Goal: Find specific page/section: Find specific page/section

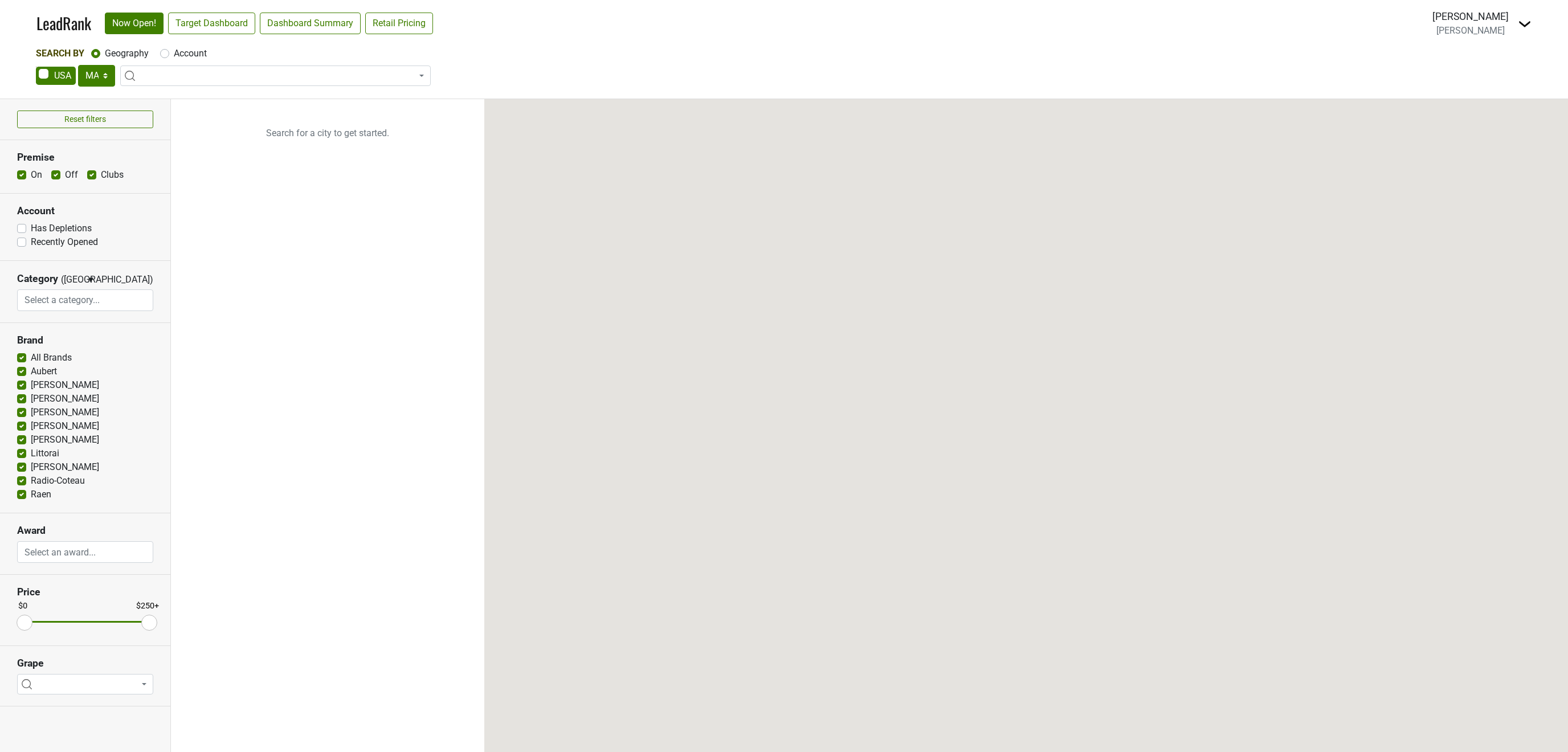
select select "MA"
select select
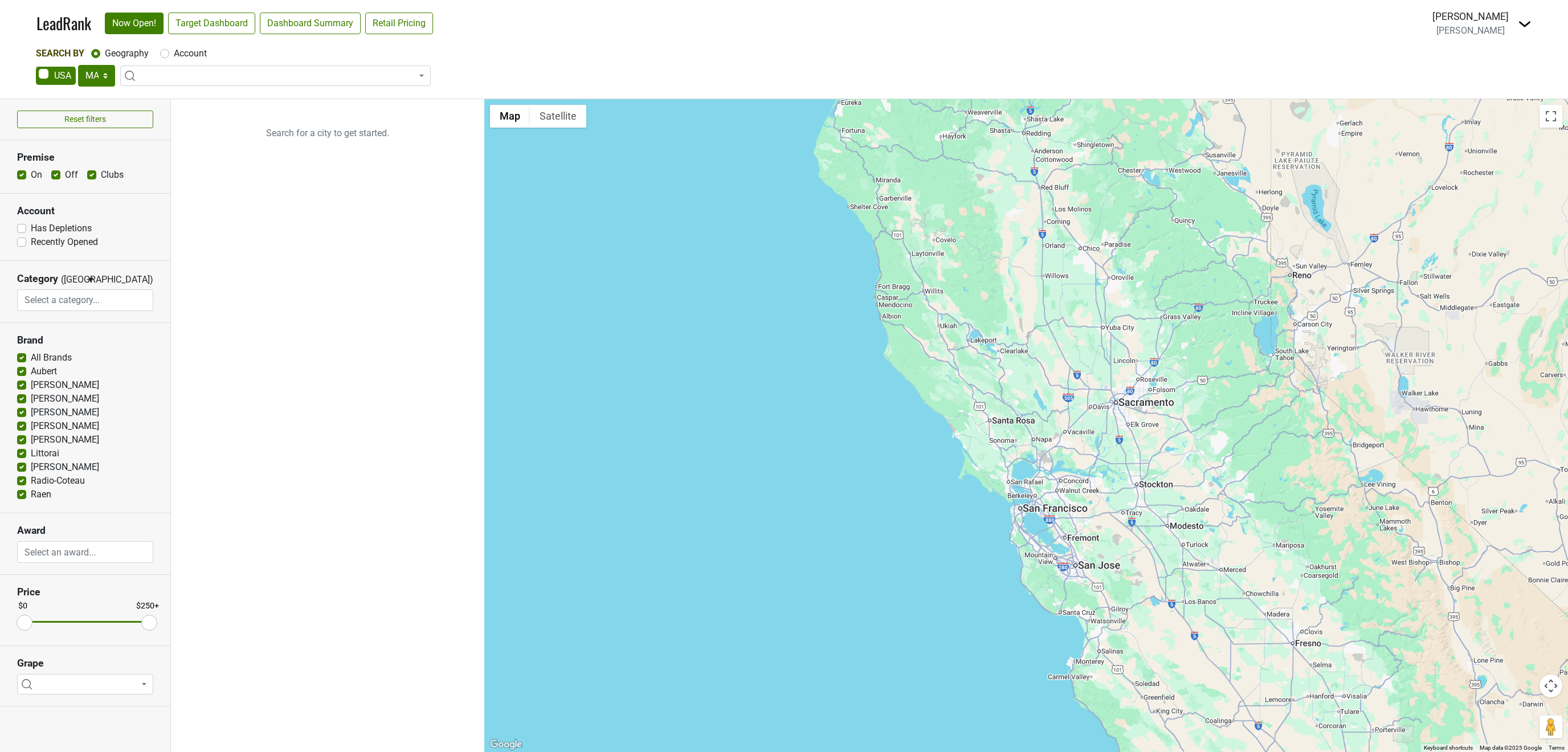
click at [1521, 23] on img at bounding box center [1525, 24] width 14 height 14
click at [1505, 62] on link "Open Breakdown" at bounding box center [1484, 64] width 96 height 18
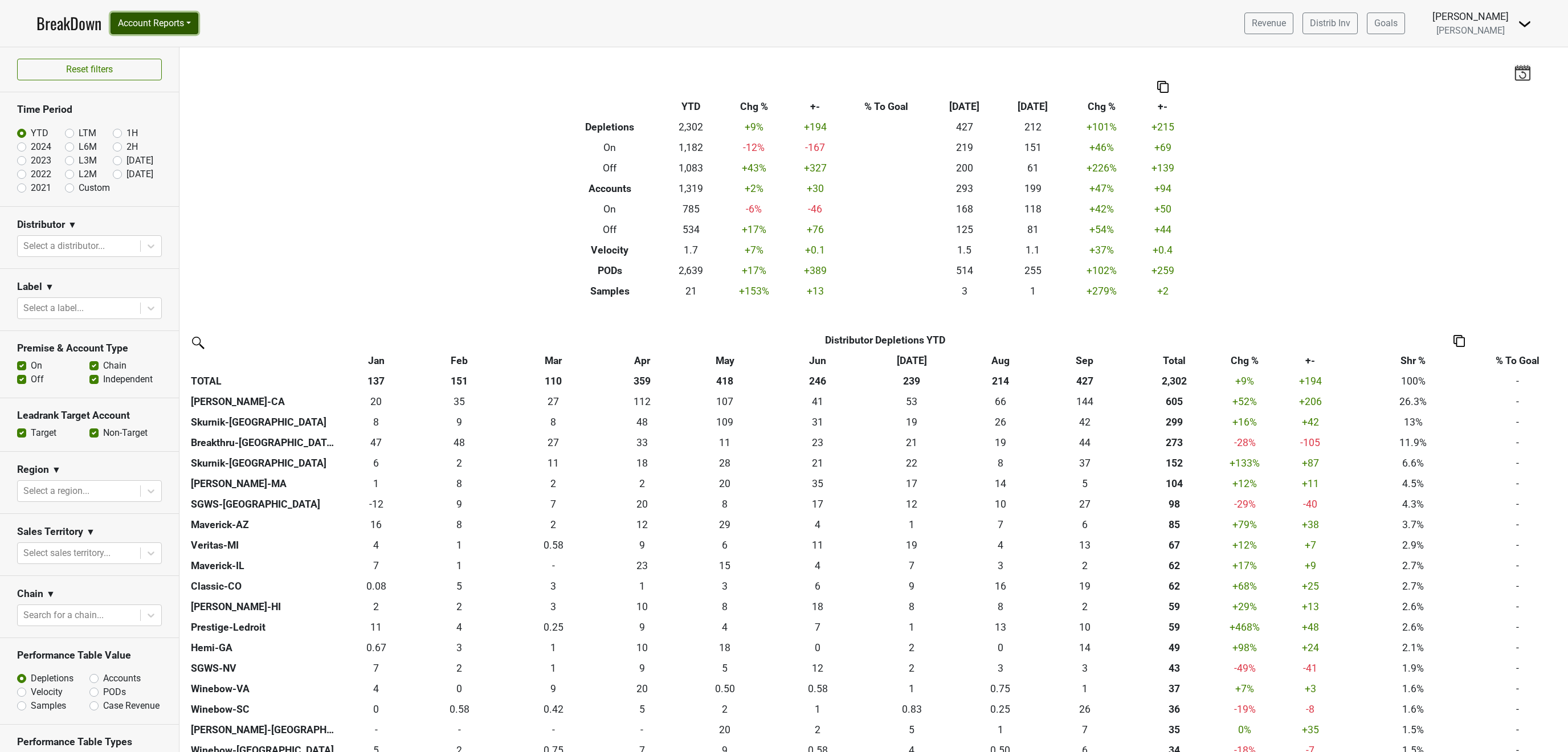
click at [162, 18] on button "Account Reports" at bounding box center [154, 23] width 87 height 21
click at [152, 52] on link "SuperRanker" at bounding box center [161, 49] width 101 height 18
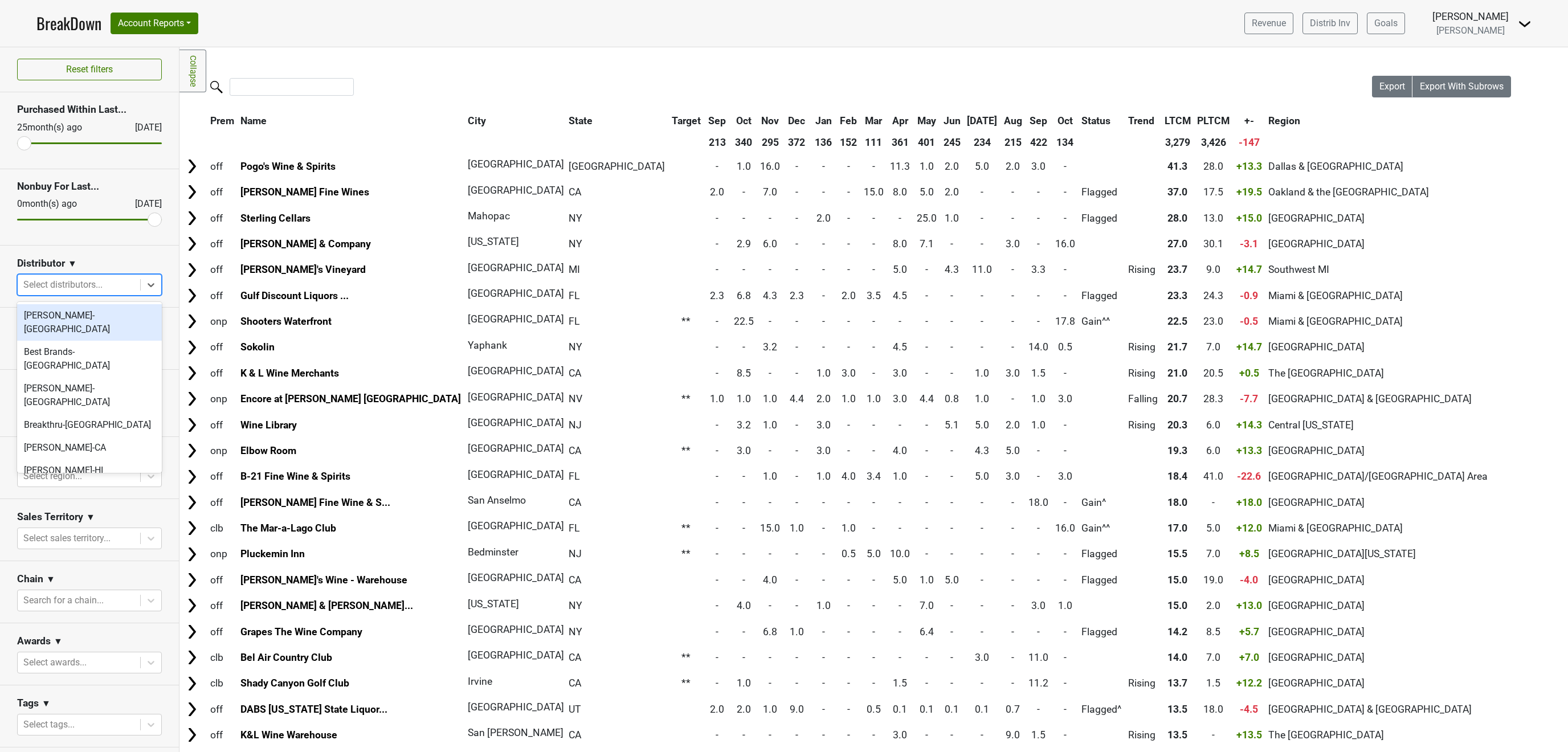
click at [123, 286] on div at bounding box center [79, 285] width 111 height 16
click at [53, 436] on div "Chambers-CA" at bounding box center [89, 447] width 145 height 23
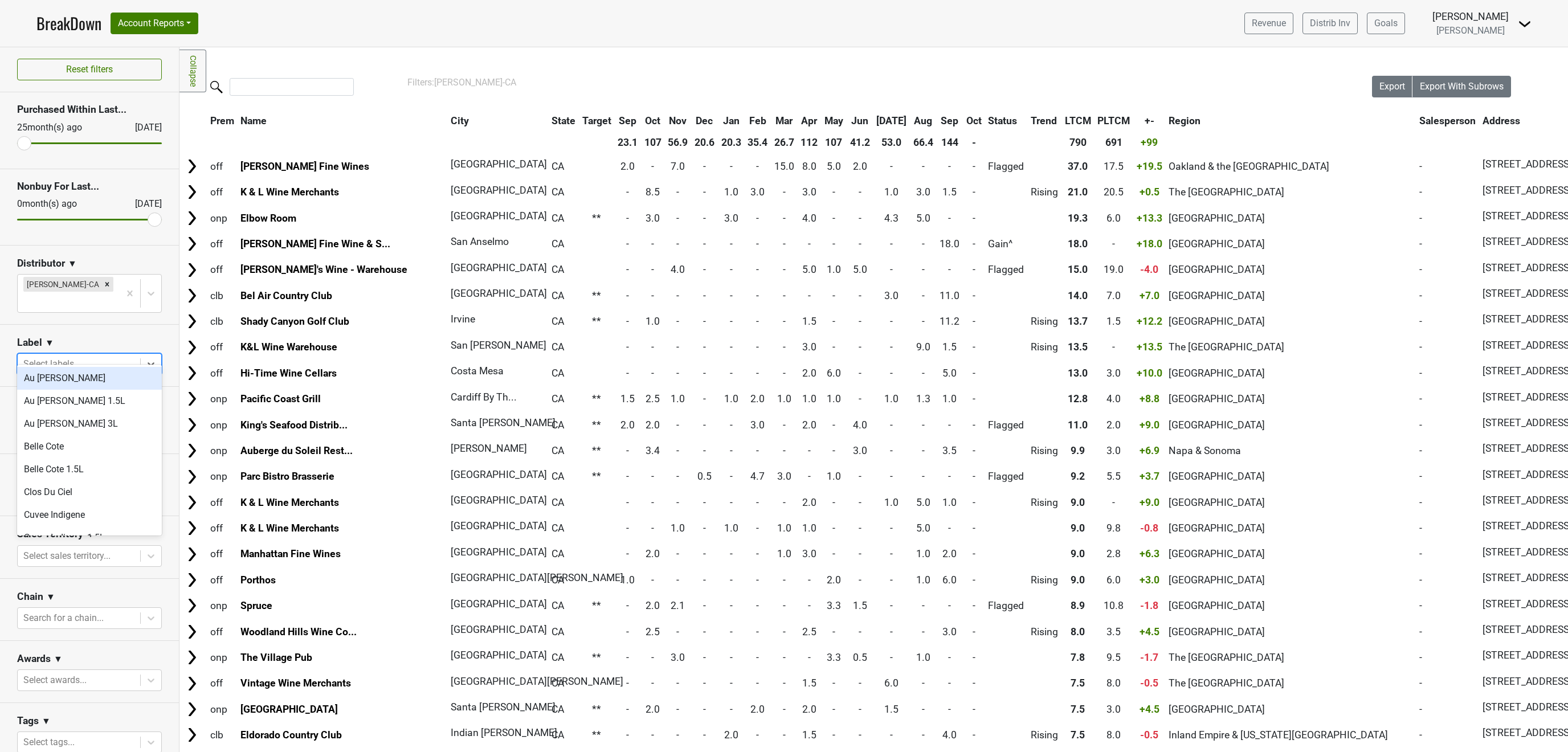
click at [105, 356] on div at bounding box center [79, 364] width 111 height 16
click at [82, 463] on div "Les Pavots" at bounding box center [89, 469] width 145 height 23
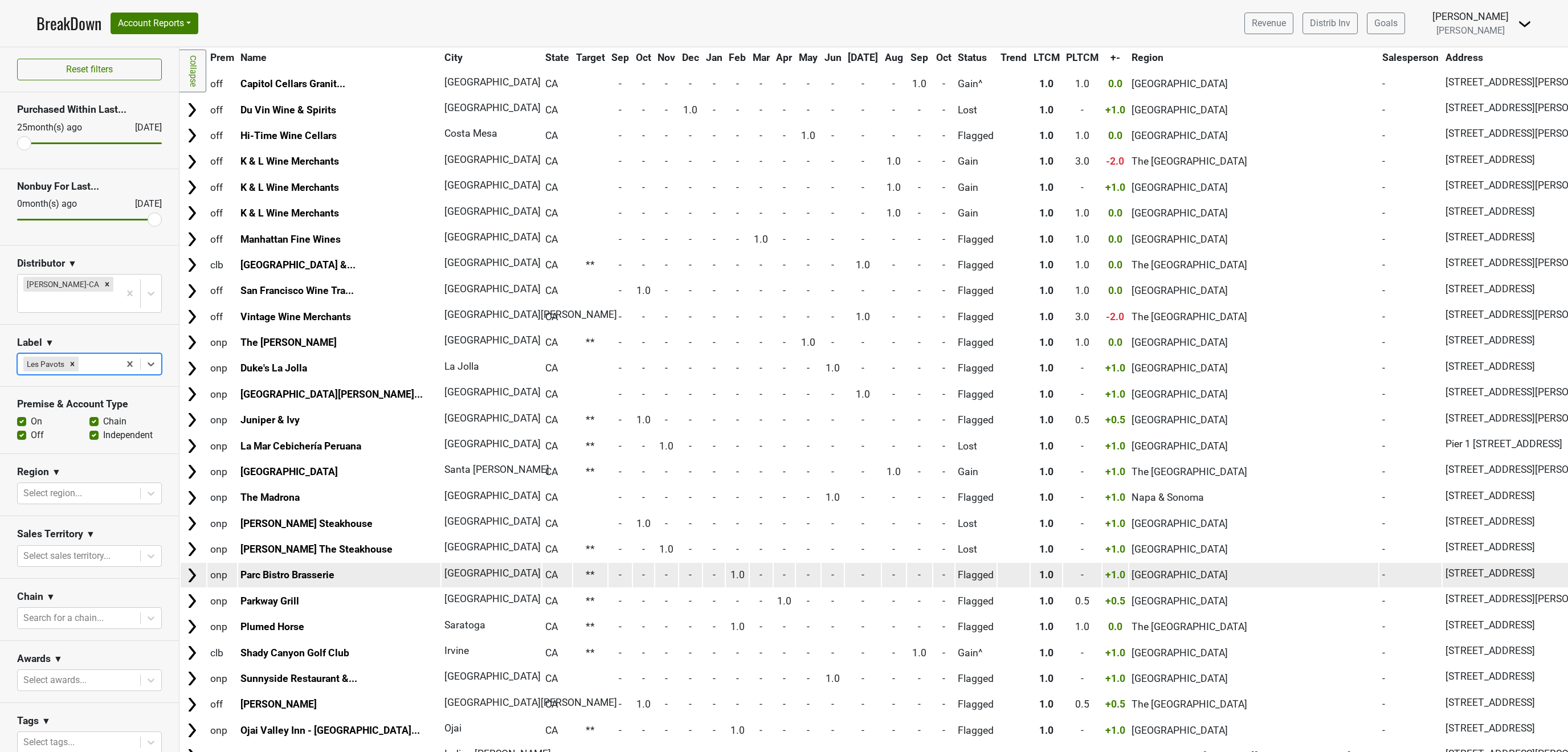
scroll to position [411, 0]
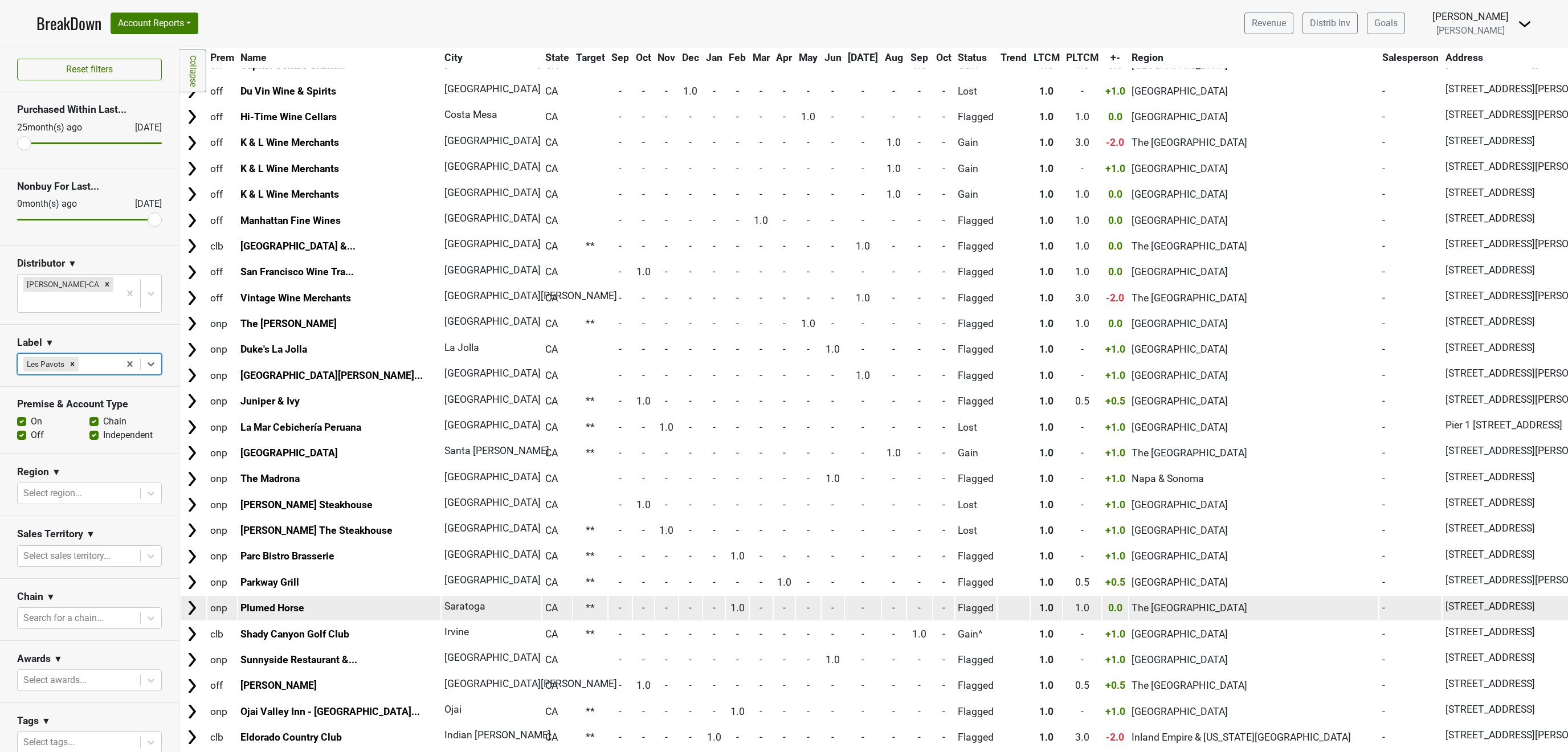
click at [726, 596] on td "1.0" at bounding box center [737, 607] width 23 height 24
click at [191, 599] on img at bounding box center [192, 607] width 17 height 17
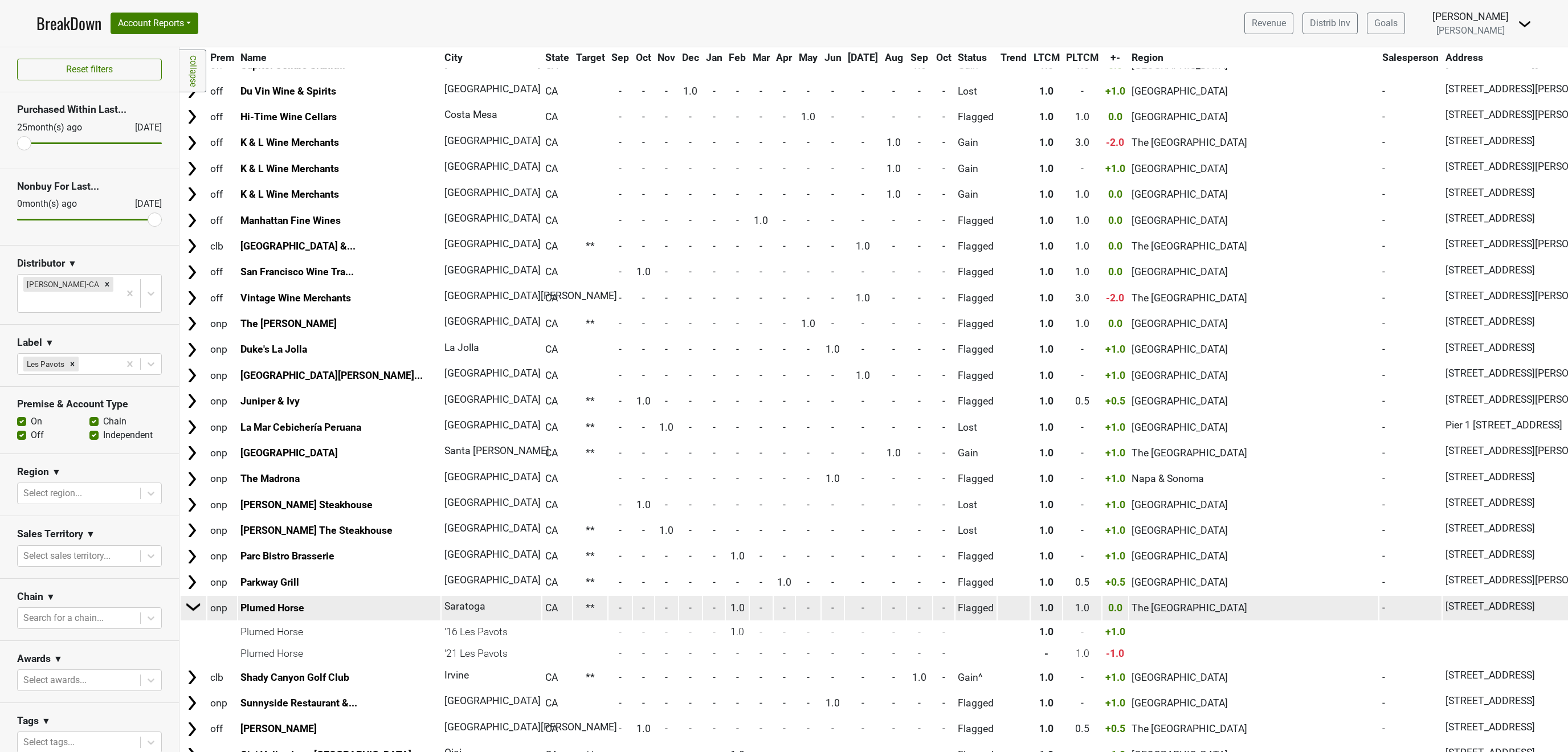
click at [191, 598] on img at bounding box center [193, 606] width 17 height 17
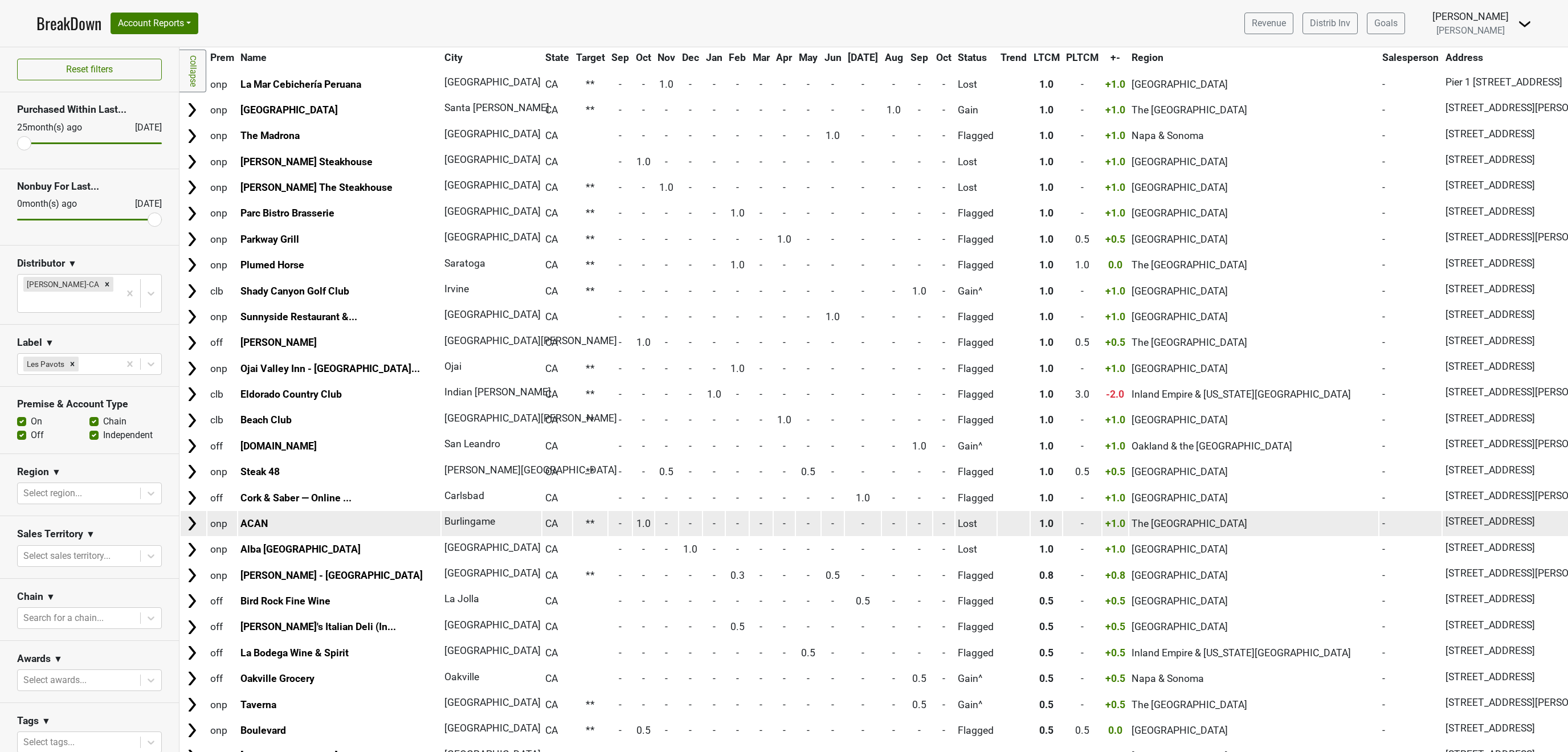
scroll to position [822, 0]
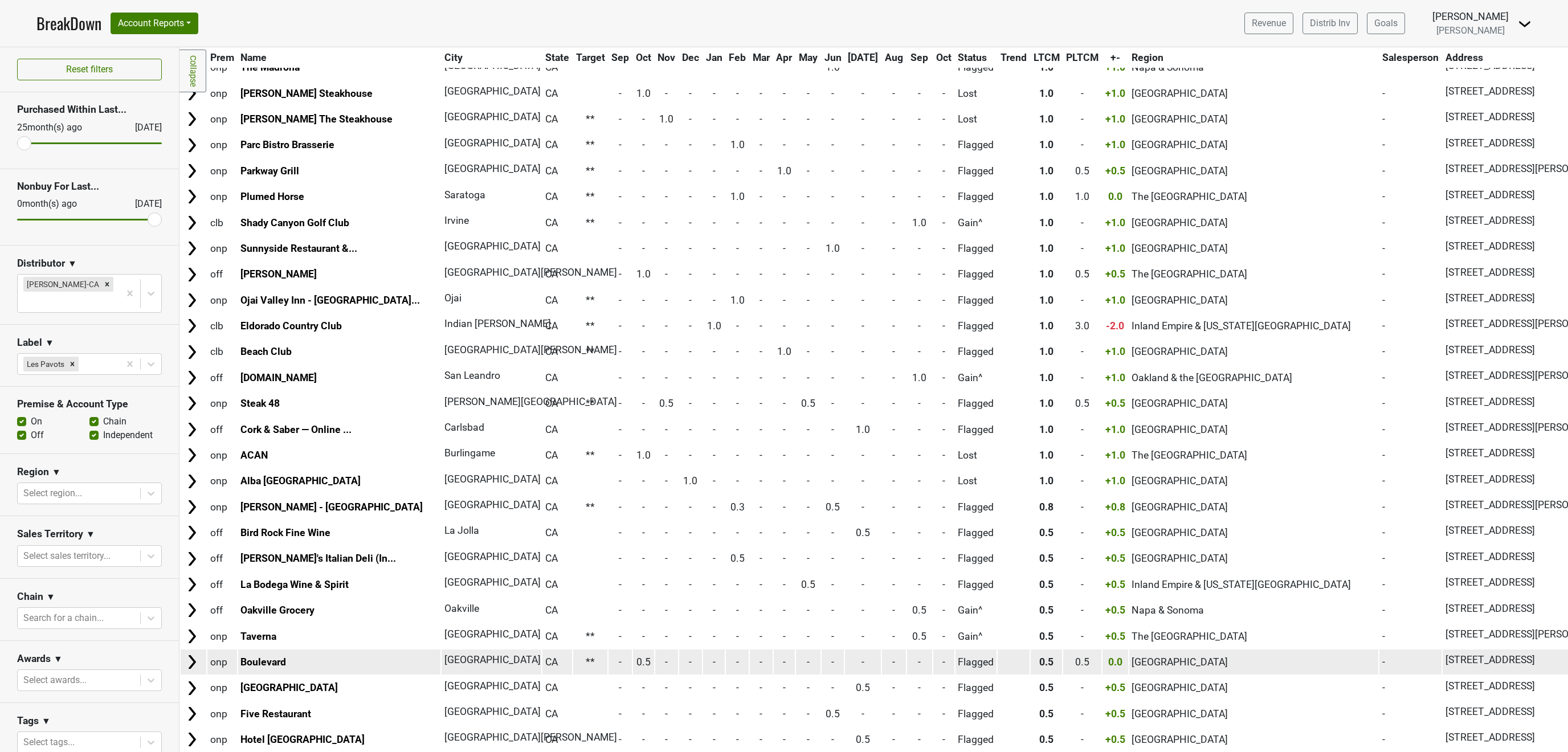
click at [196, 654] on img at bounding box center [192, 662] width 17 height 17
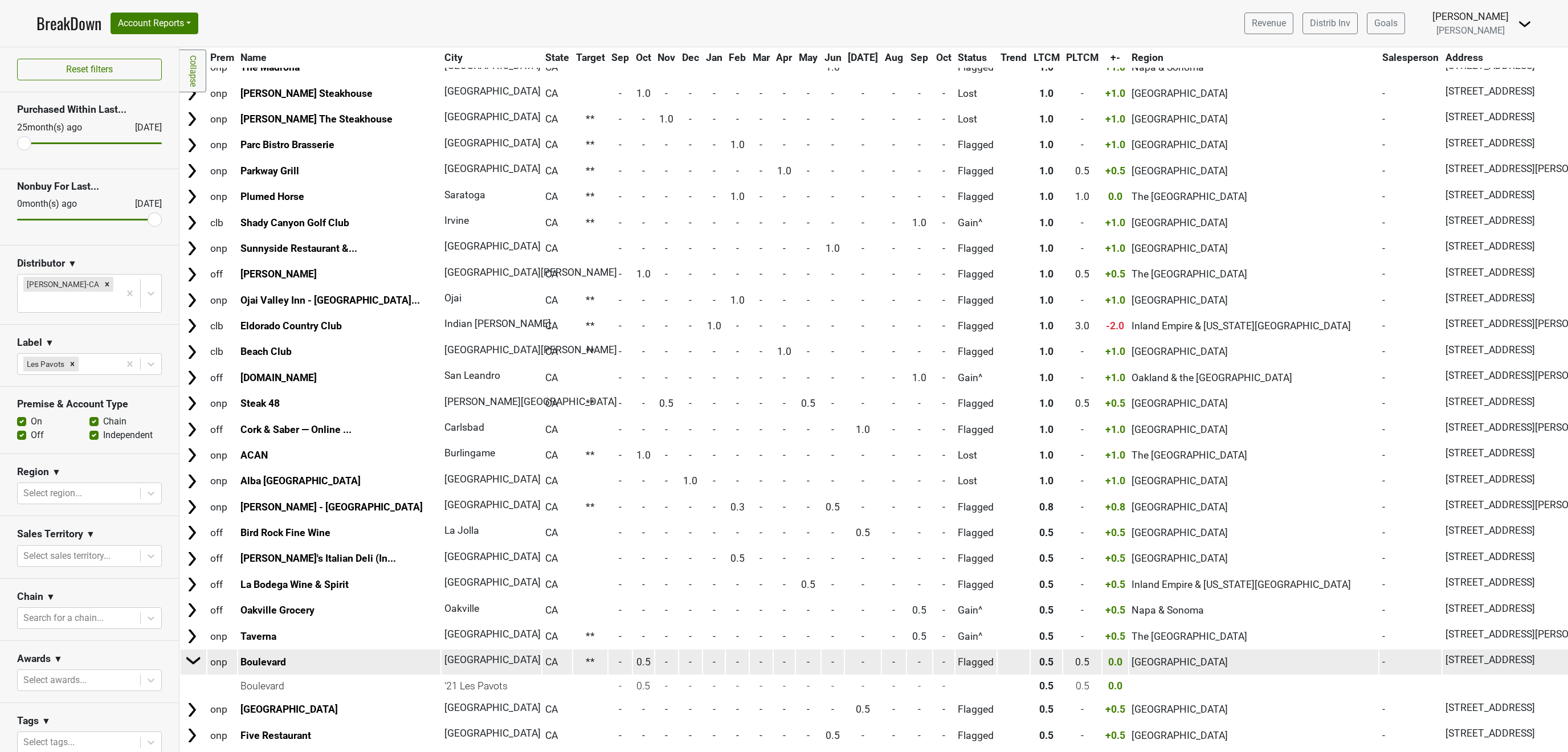
click at [194, 651] on img at bounding box center [193, 659] width 17 height 17
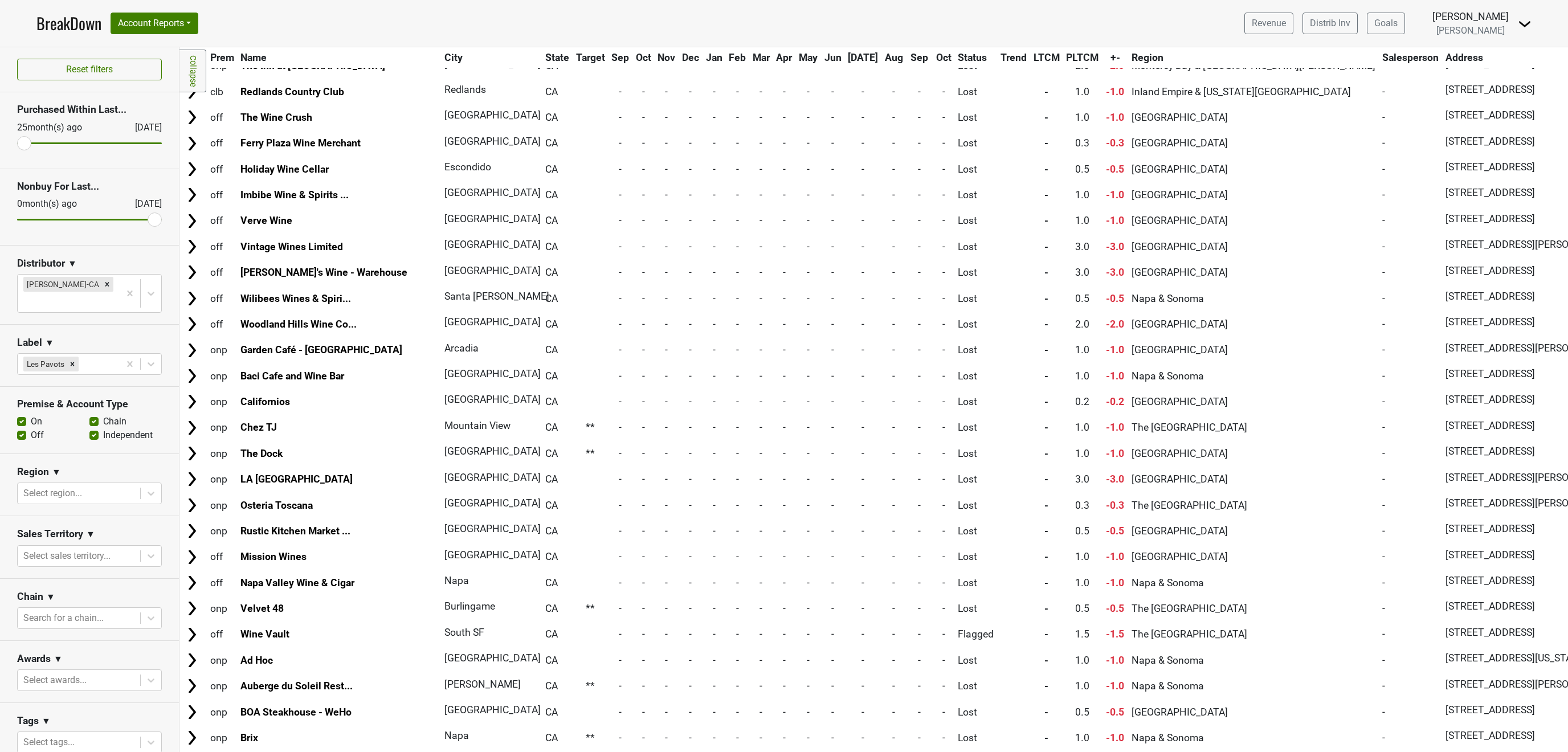
scroll to position [2263, 0]
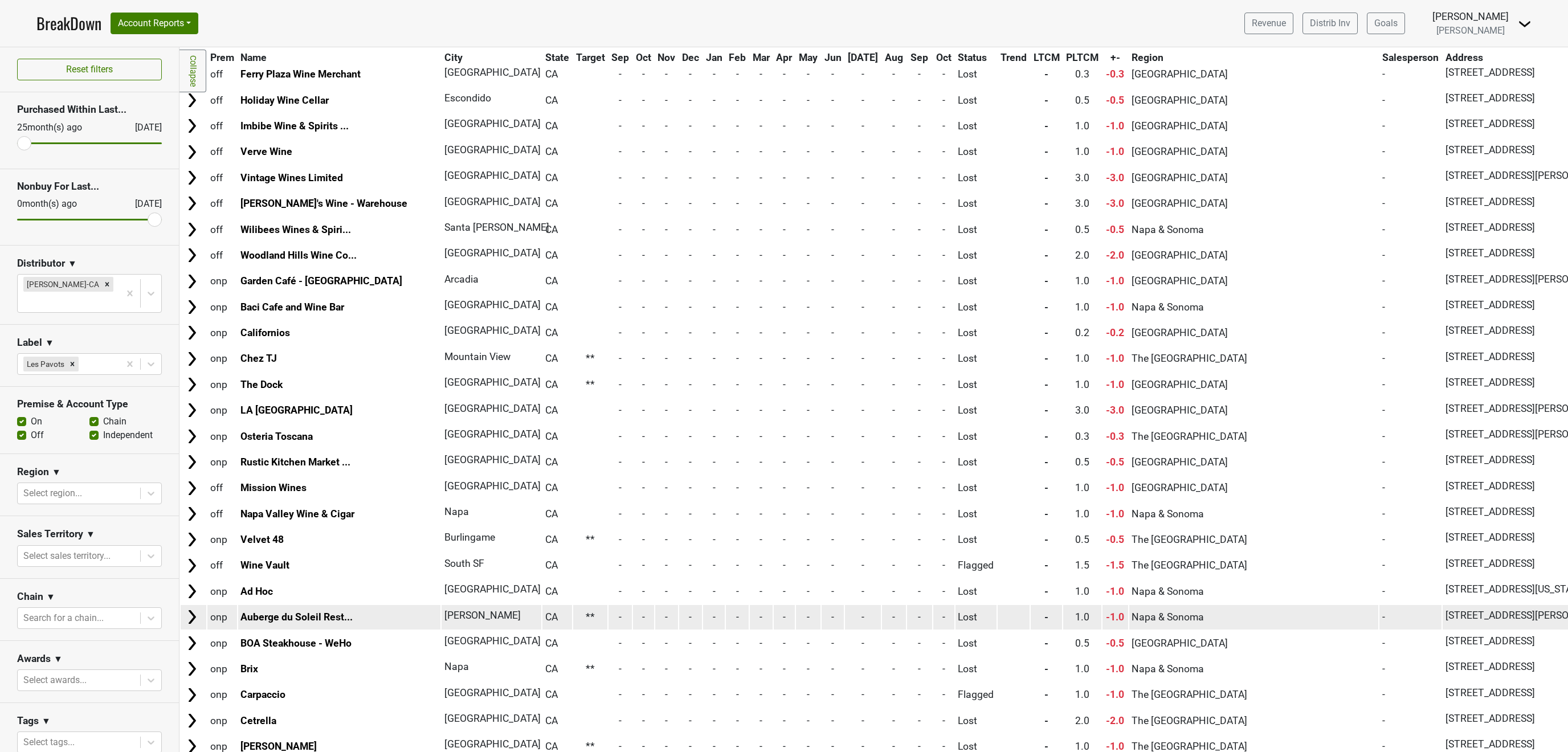
click at [190, 608] on img at bounding box center [192, 616] width 17 height 17
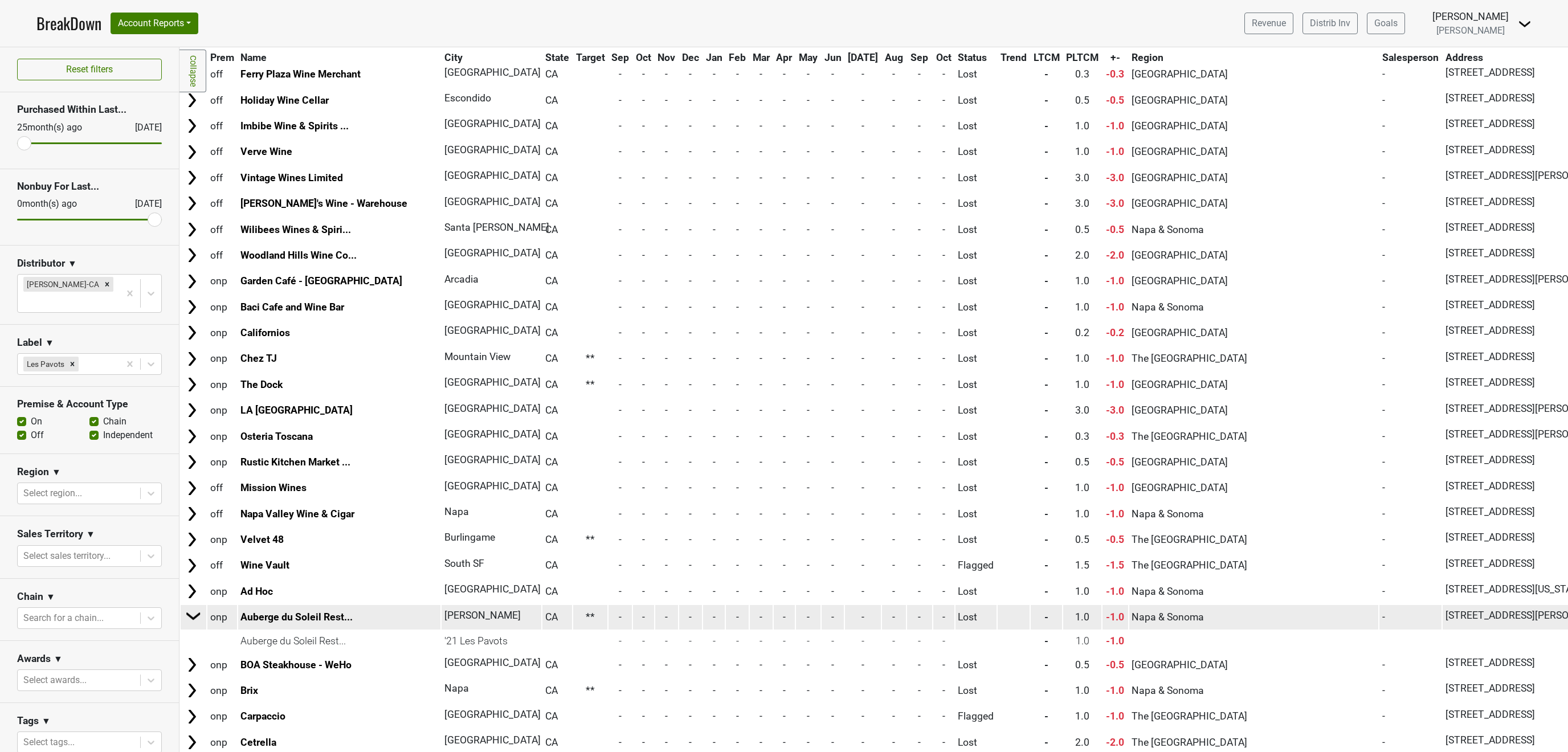
click at [190, 607] on img at bounding box center [193, 615] width 17 height 17
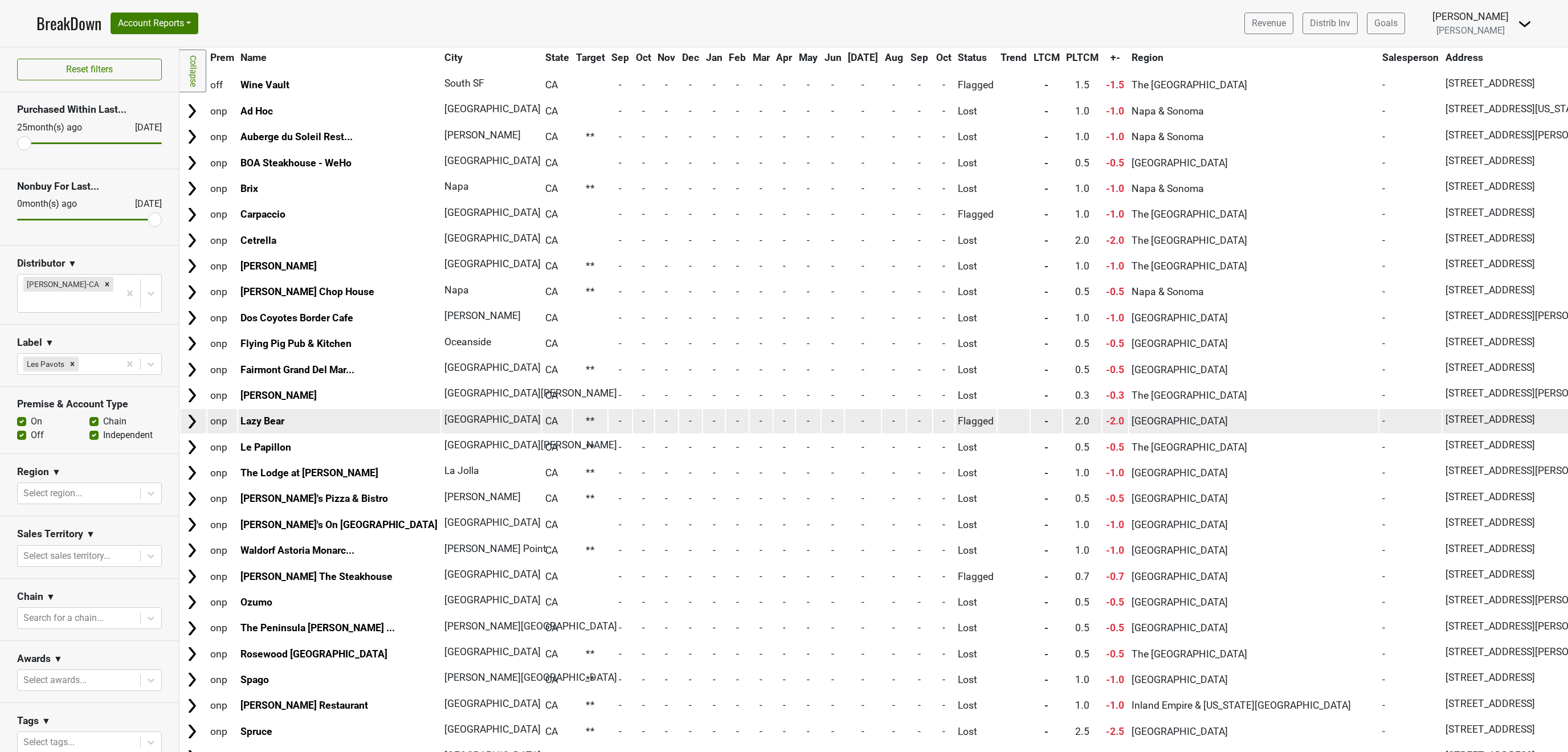
scroll to position [2811, 0]
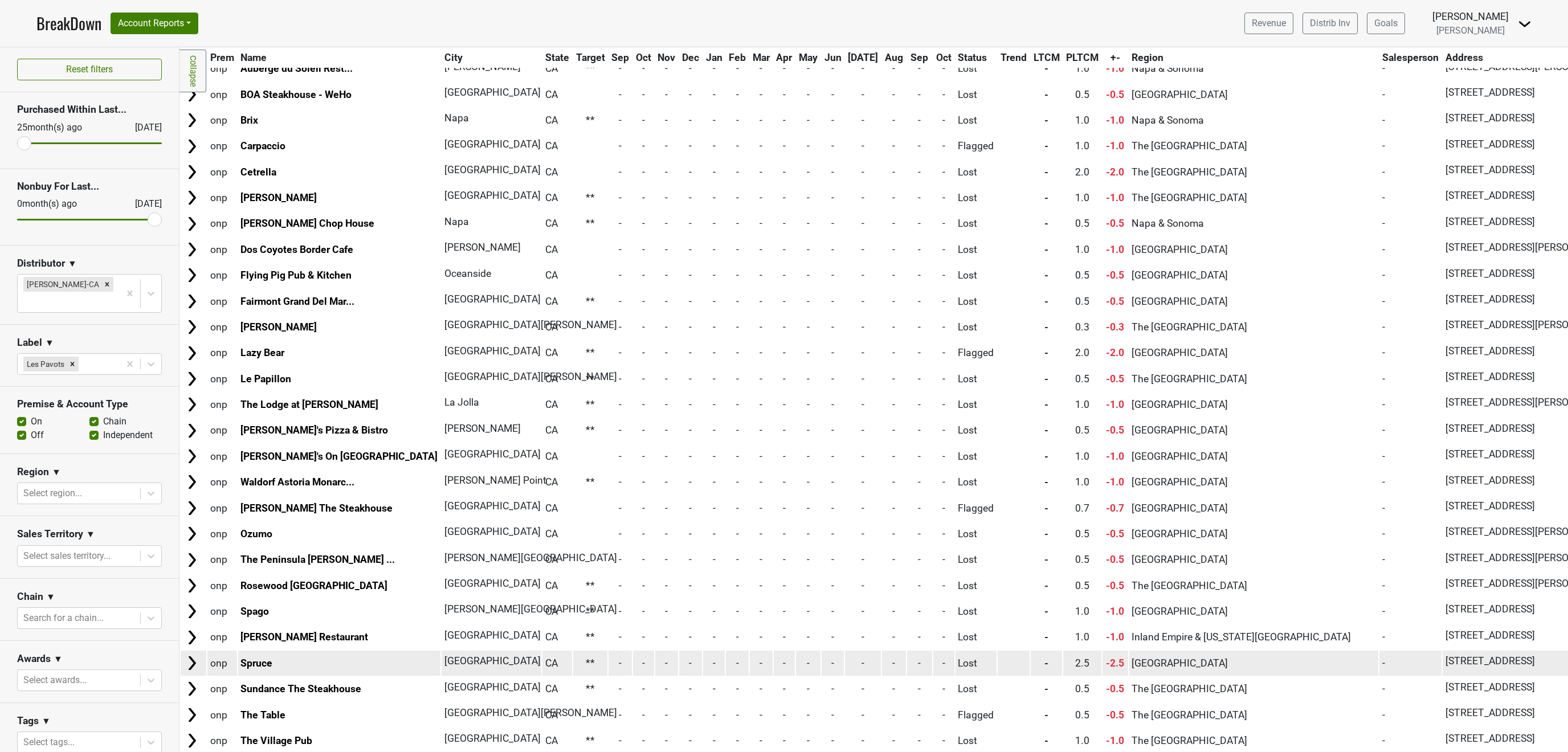
click at [194, 654] on img at bounding box center [192, 662] width 17 height 17
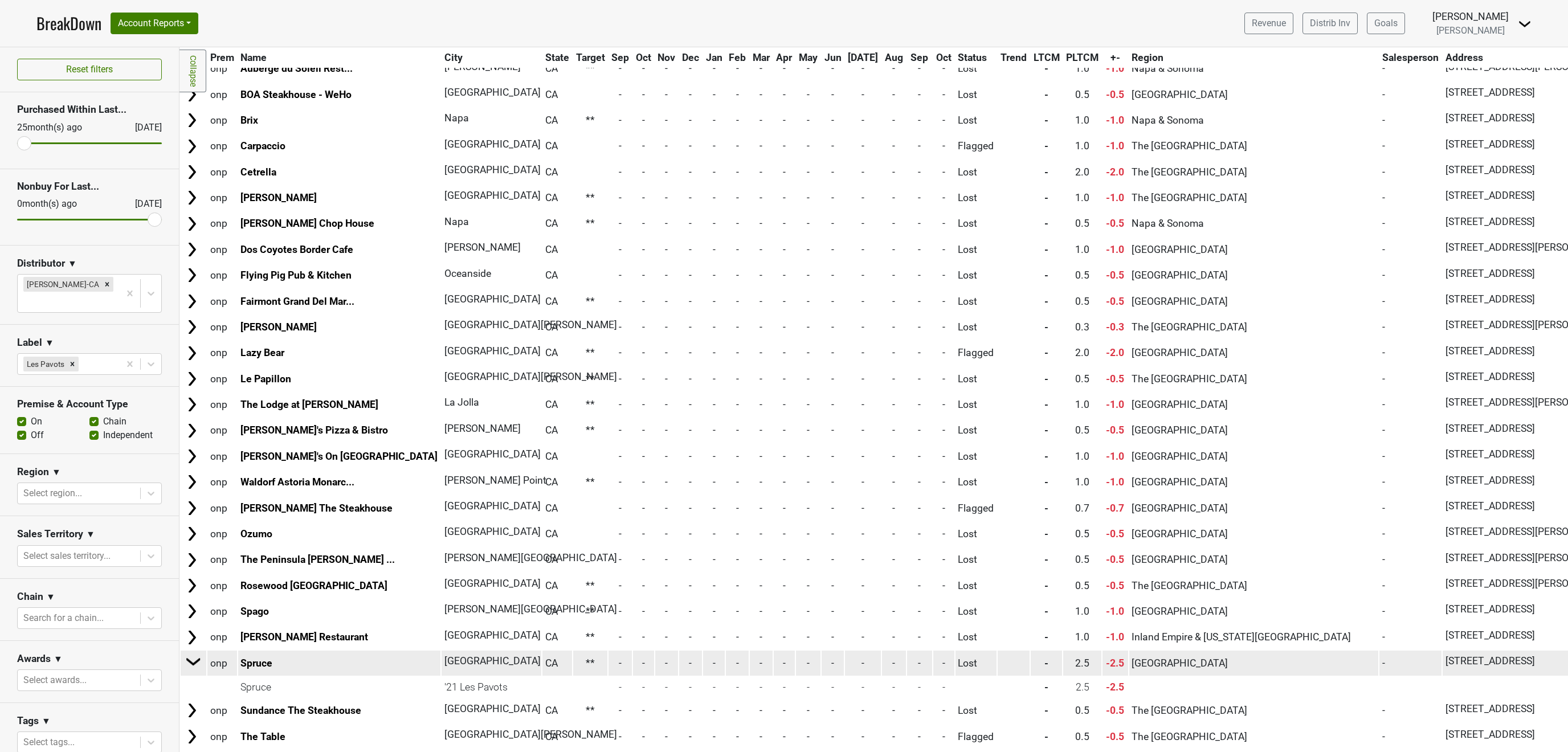
click at [194, 653] on img at bounding box center [193, 661] width 17 height 17
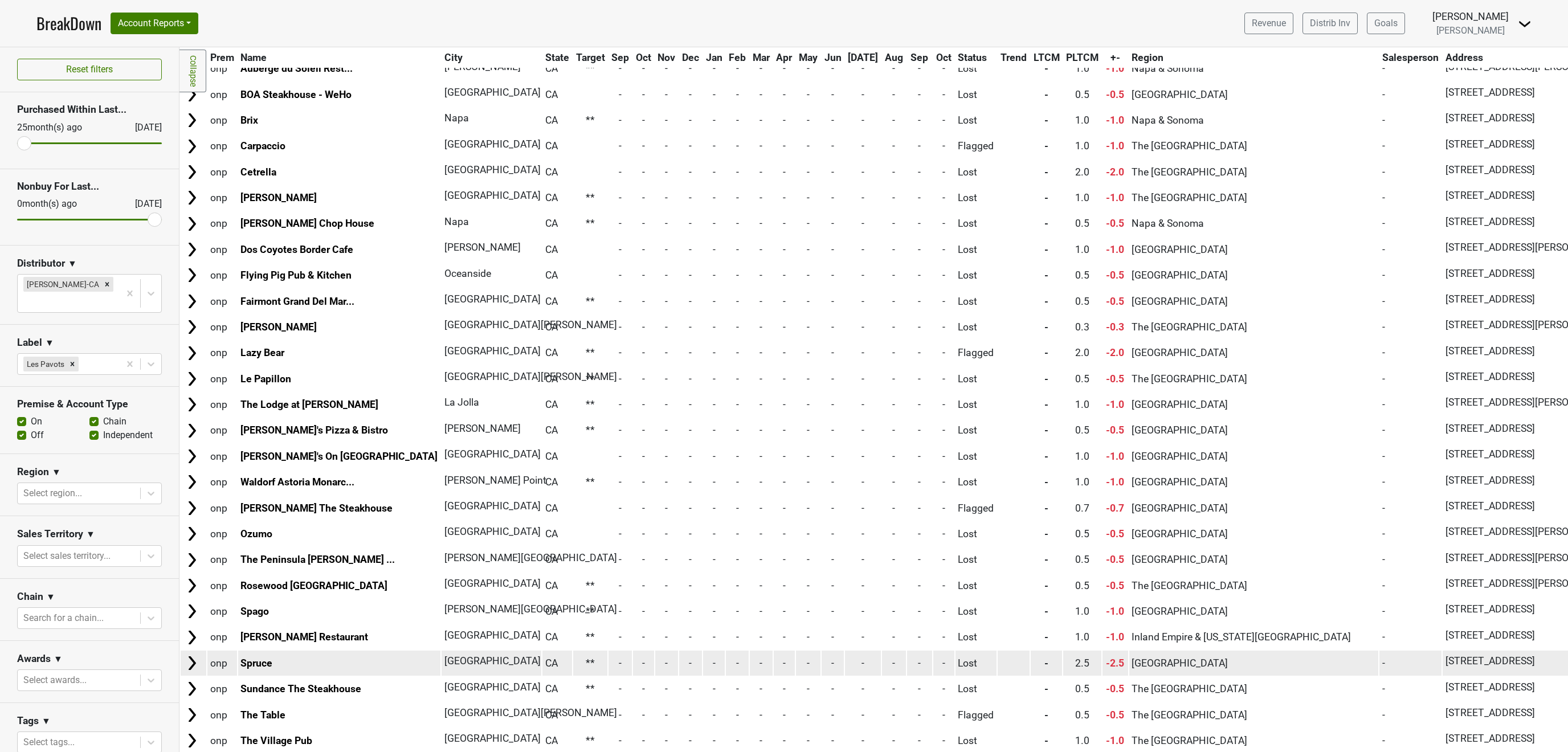
scroll to position [2880, 0]
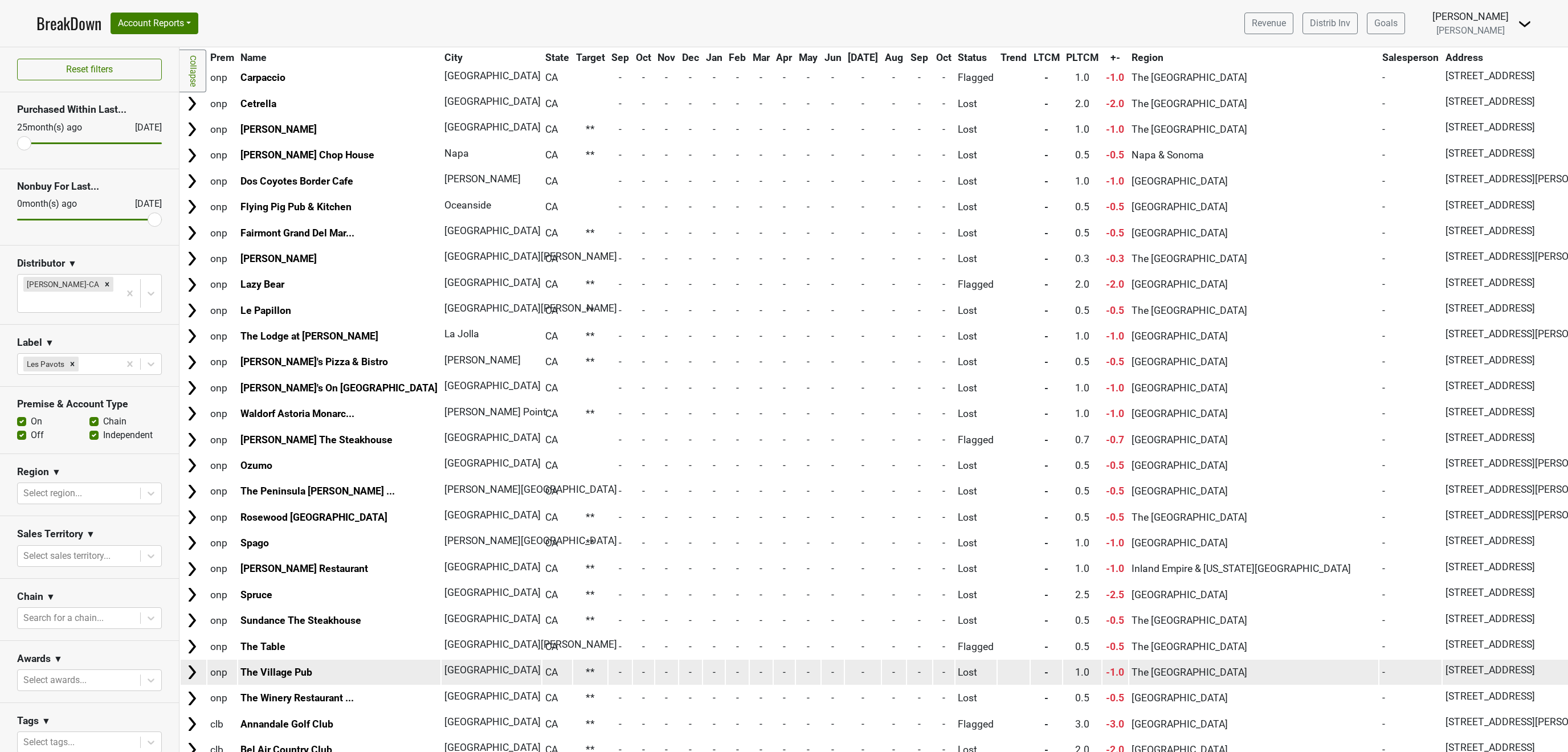
click at [193, 664] on img at bounding box center [192, 672] width 17 height 17
click at [193, 662] on img at bounding box center [193, 670] width 17 height 17
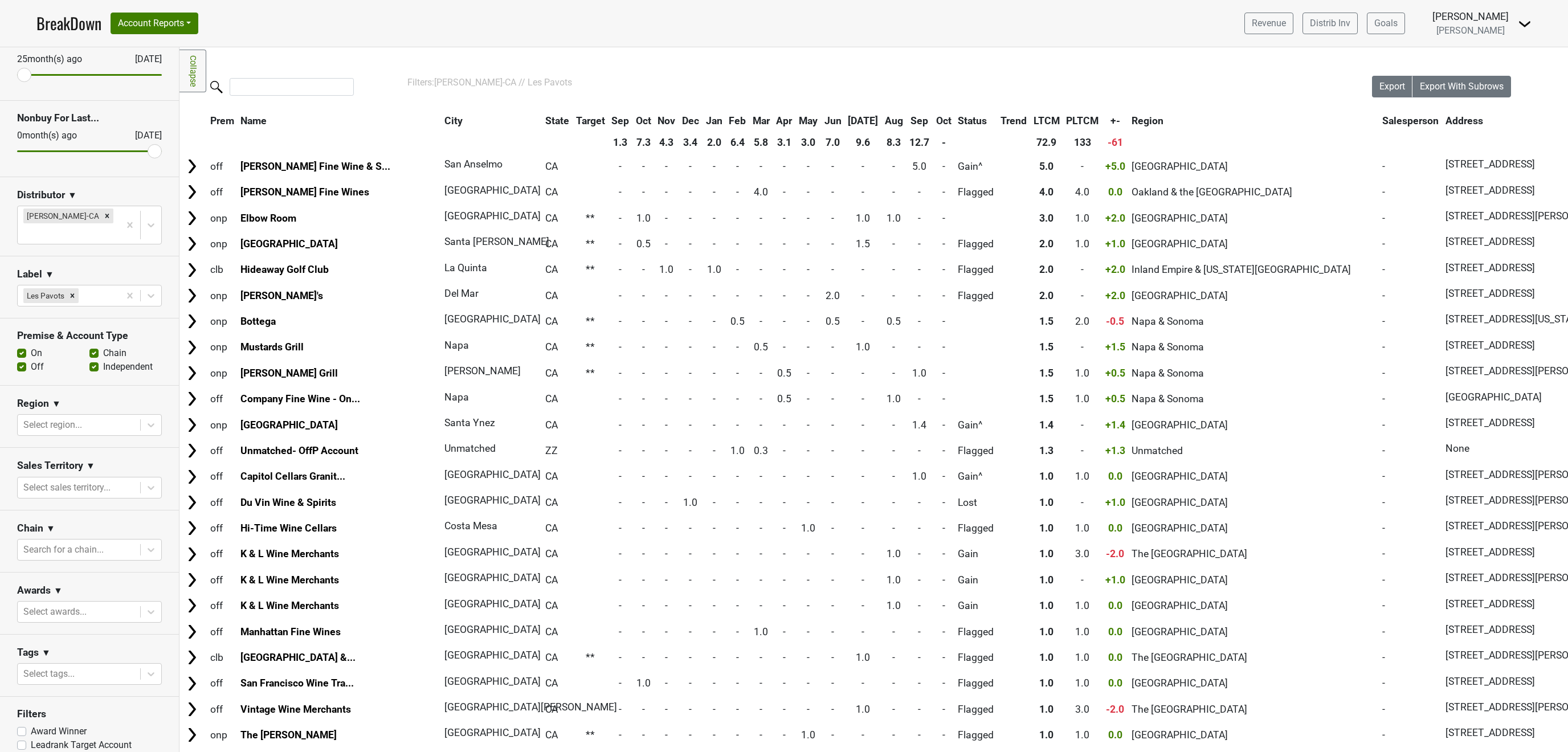
scroll to position [82, 0]
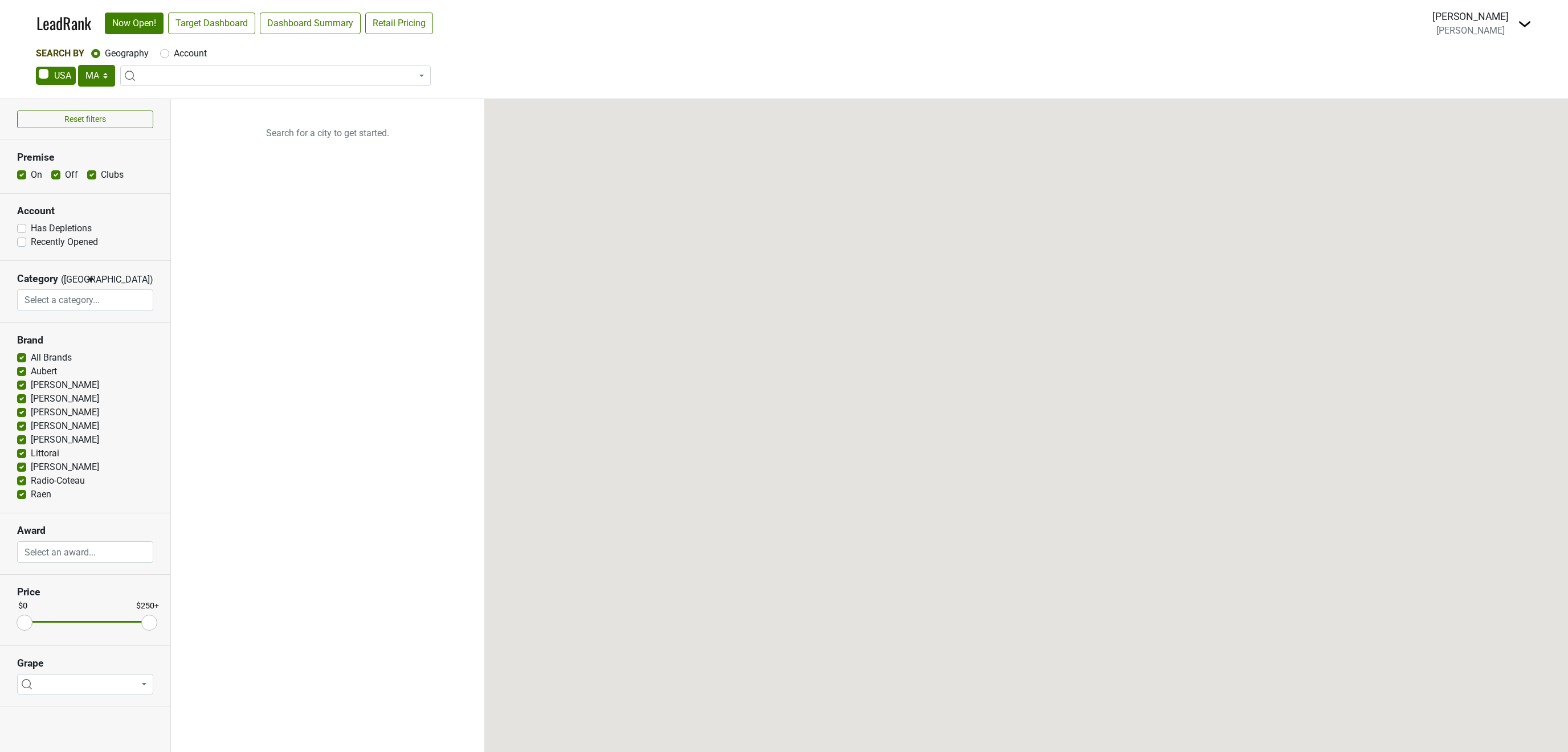
select select "MA"
select select
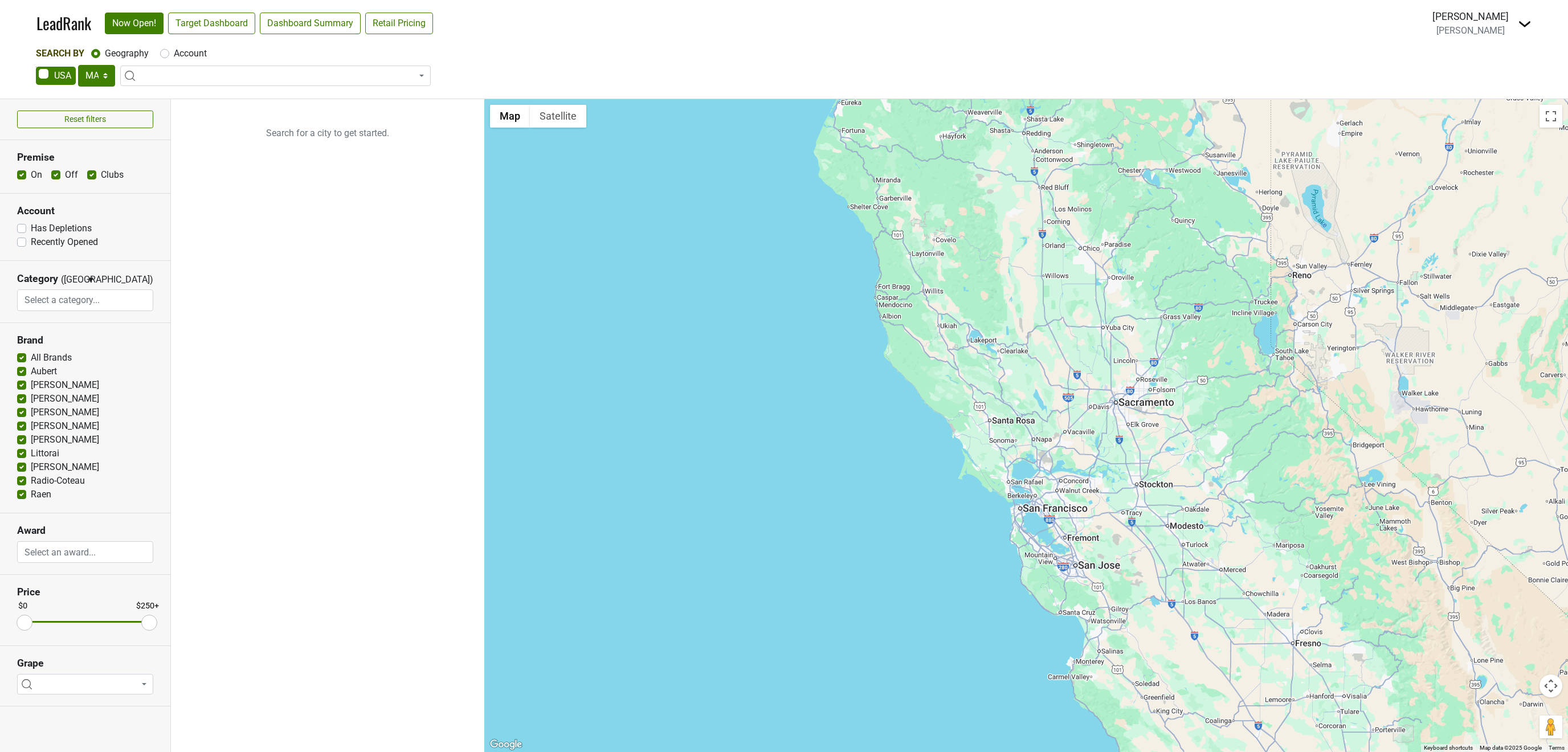
click at [1522, 23] on img at bounding box center [1525, 24] width 14 height 14
click at [1465, 68] on link "Open Breakdown" at bounding box center [1484, 64] width 96 height 18
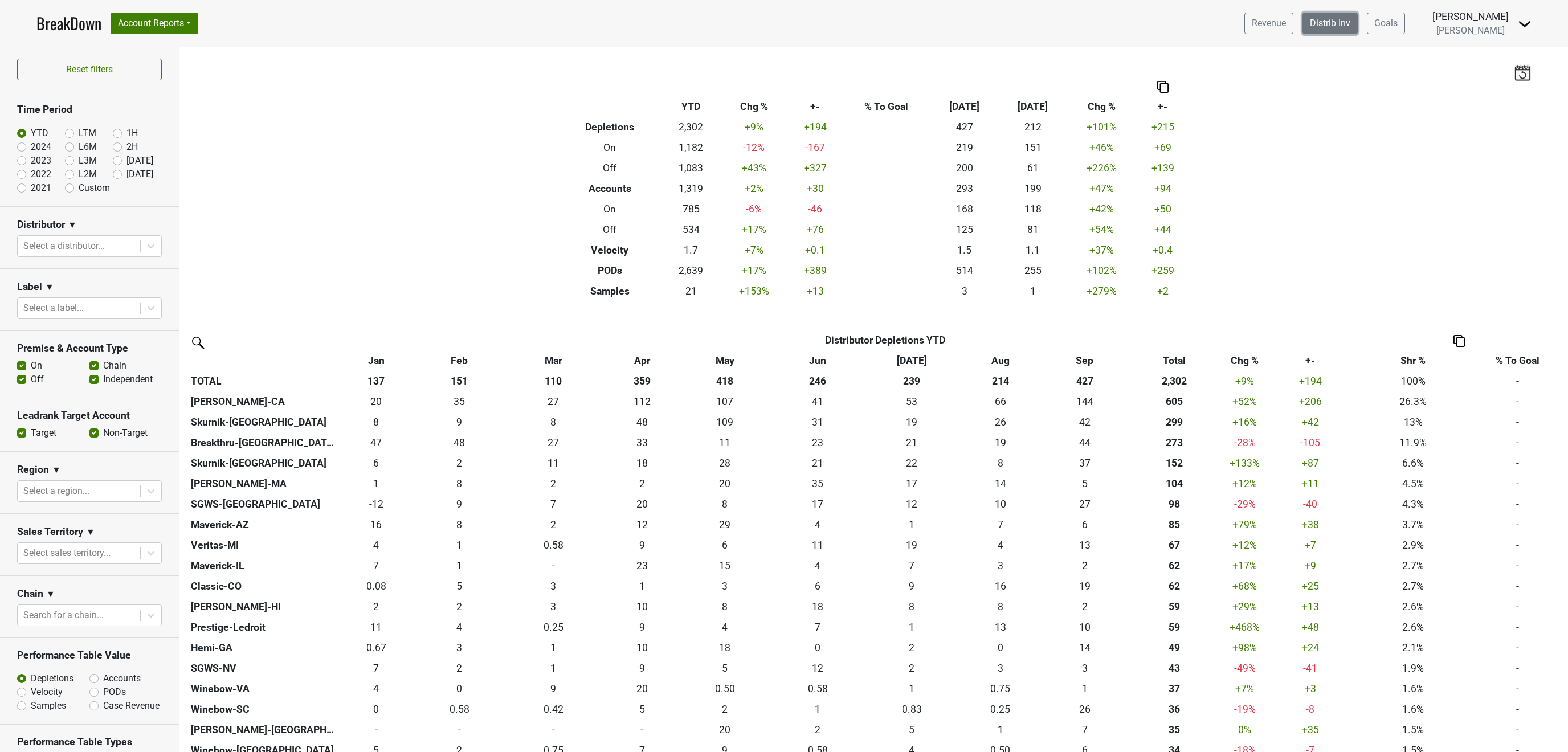
click at [1315, 25] on link "Distrib Inv" at bounding box center [1330, 23] width 55 height 21
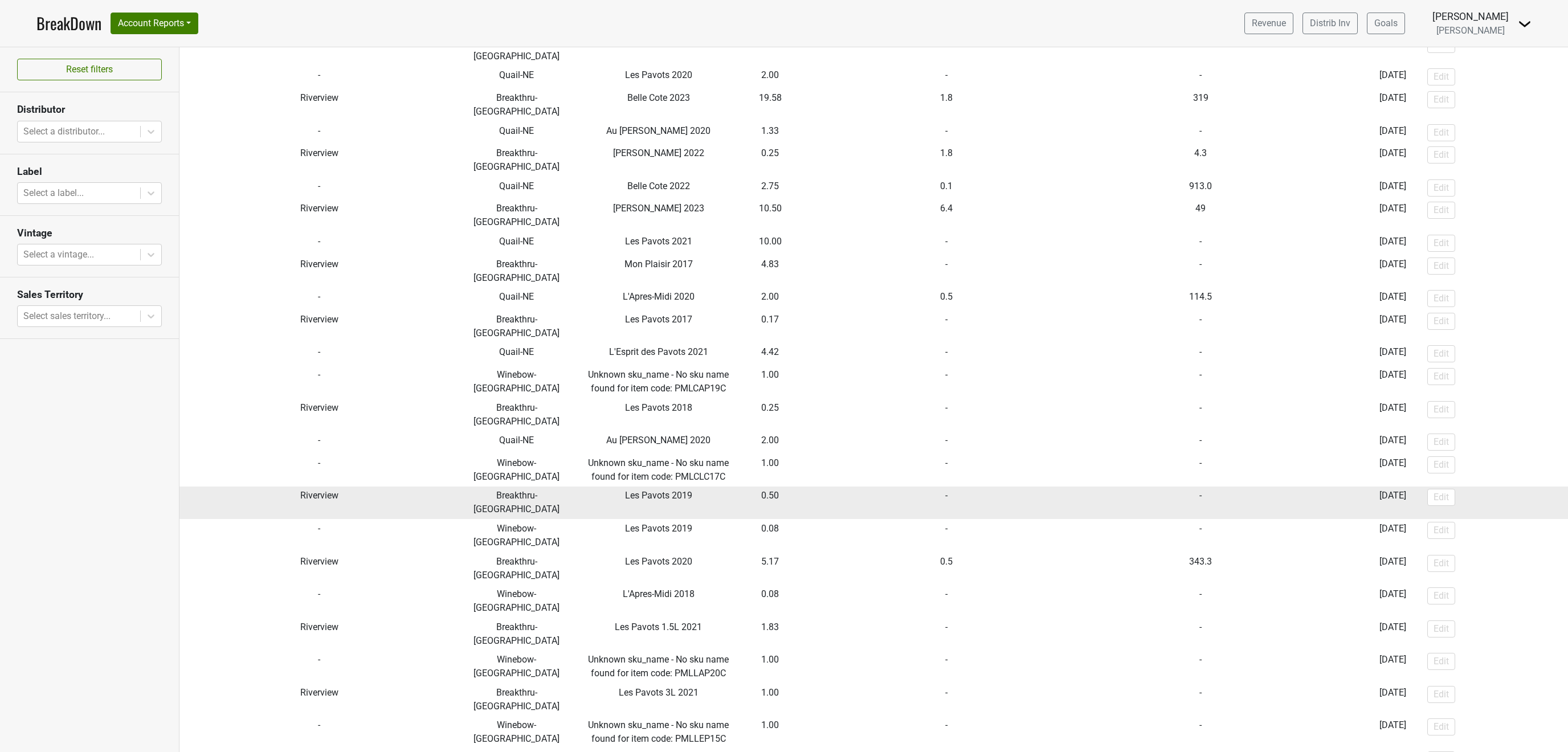
scroll to position [960, 0]
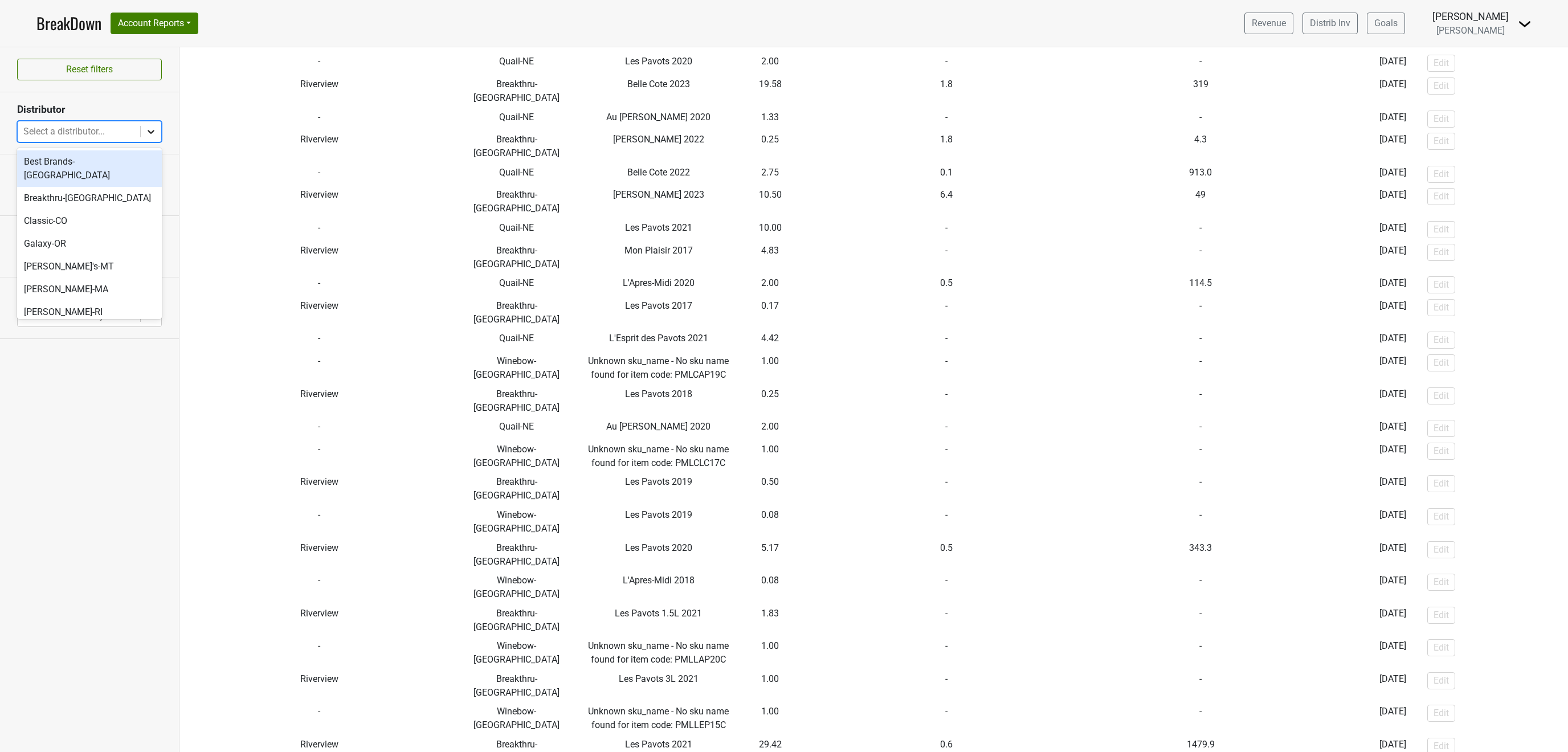
click at [145, 126] on div at bounding box center [151, 131] width 21 height 21
click at [89, 232] on div "SGWS-NV" at bounding box center [89, 243] width 145 height 23
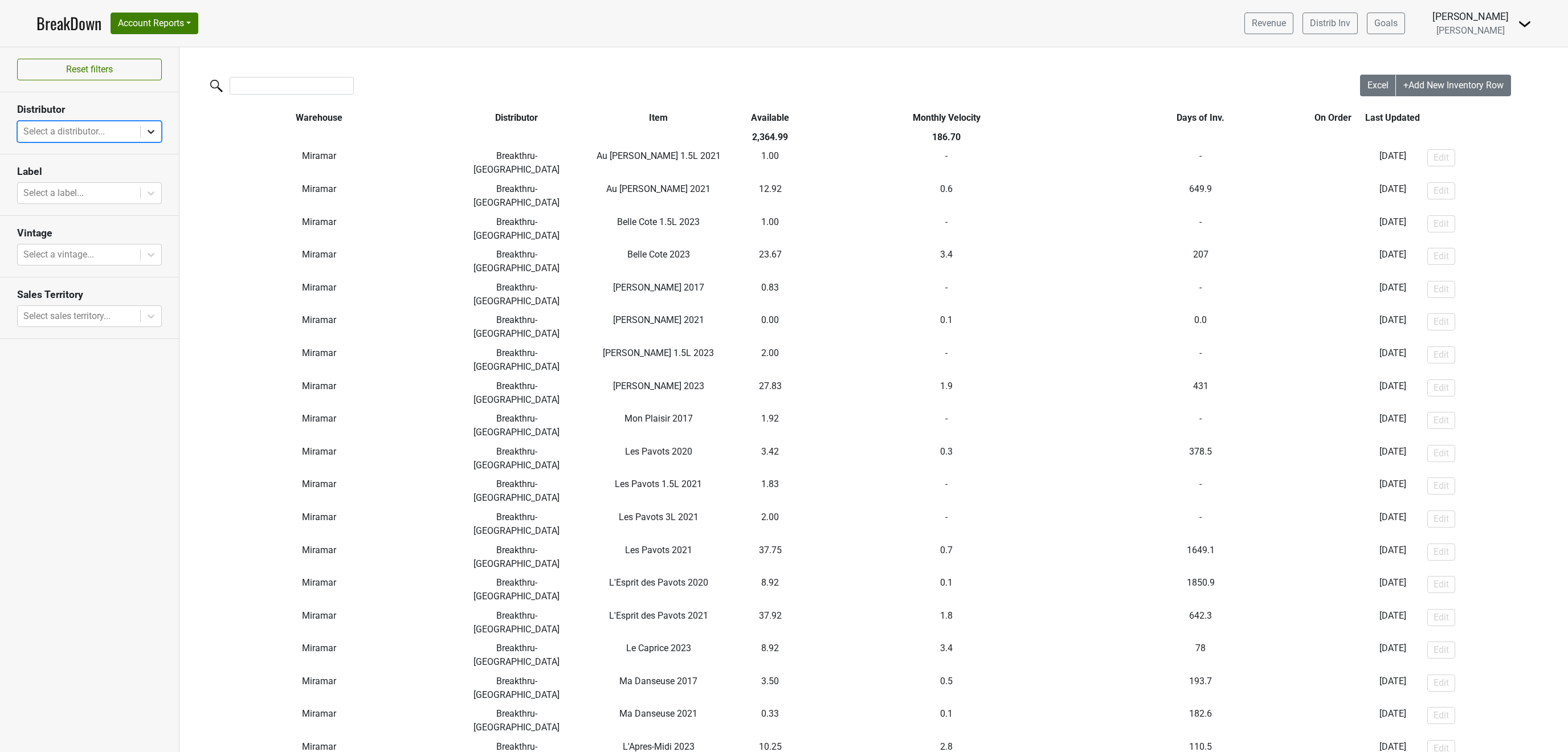
click at [148, 132] on icon at bounding box center [151, 131] width 12 height 12
click at [57, 209] on div "Classic-CO" at bounding box center [89, 220] width 145 height 23
click at [151, 132] on icon at bounding box center [151, 131] width 12 height 12
click at [35, 321] on div "Winebow-[GEOGRAPHIC_DATA]" at bounding box center [89, 332] width 145 height 23
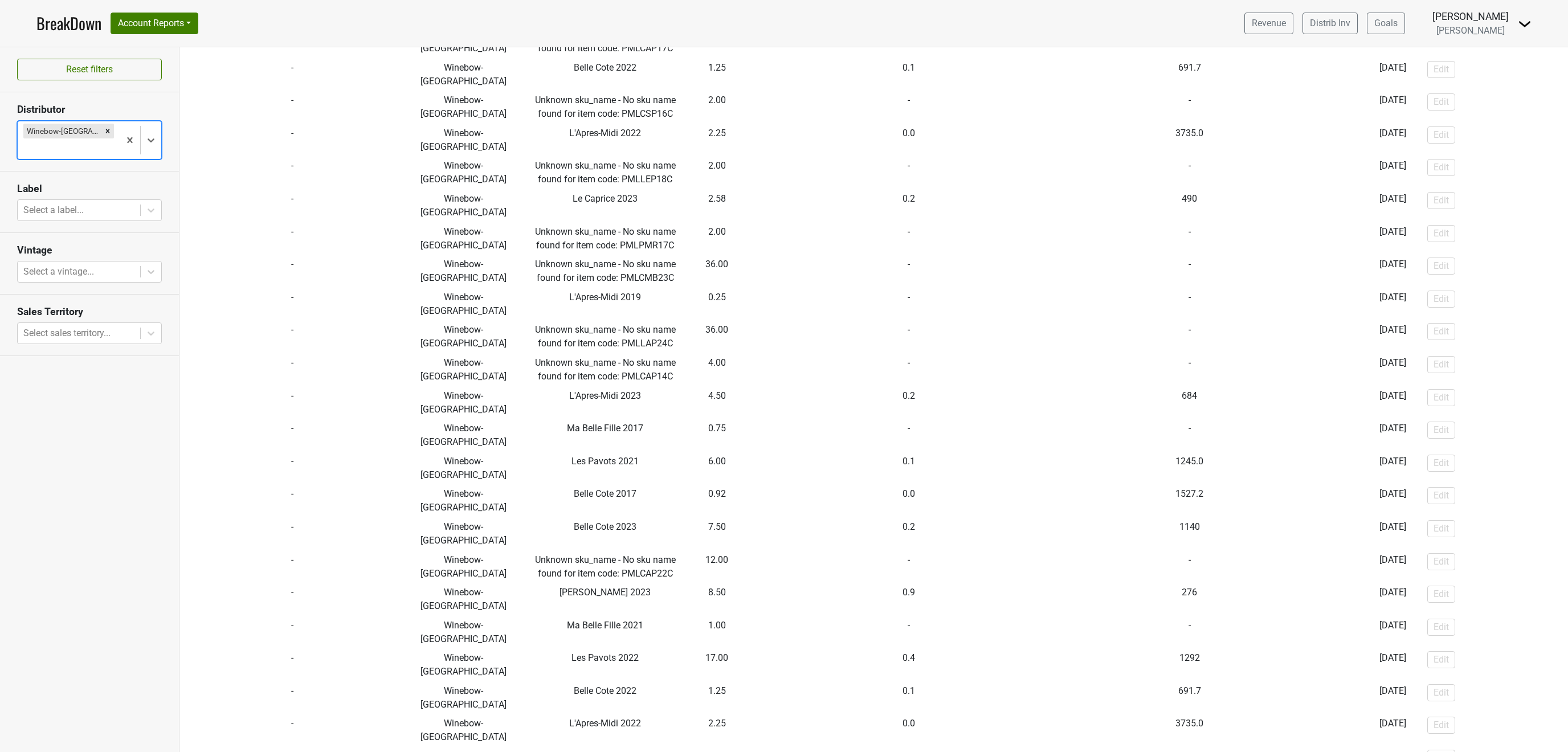
scroll to position [0, 0]
